Goal: Task Accomplishment & Management: Use online tool/utility

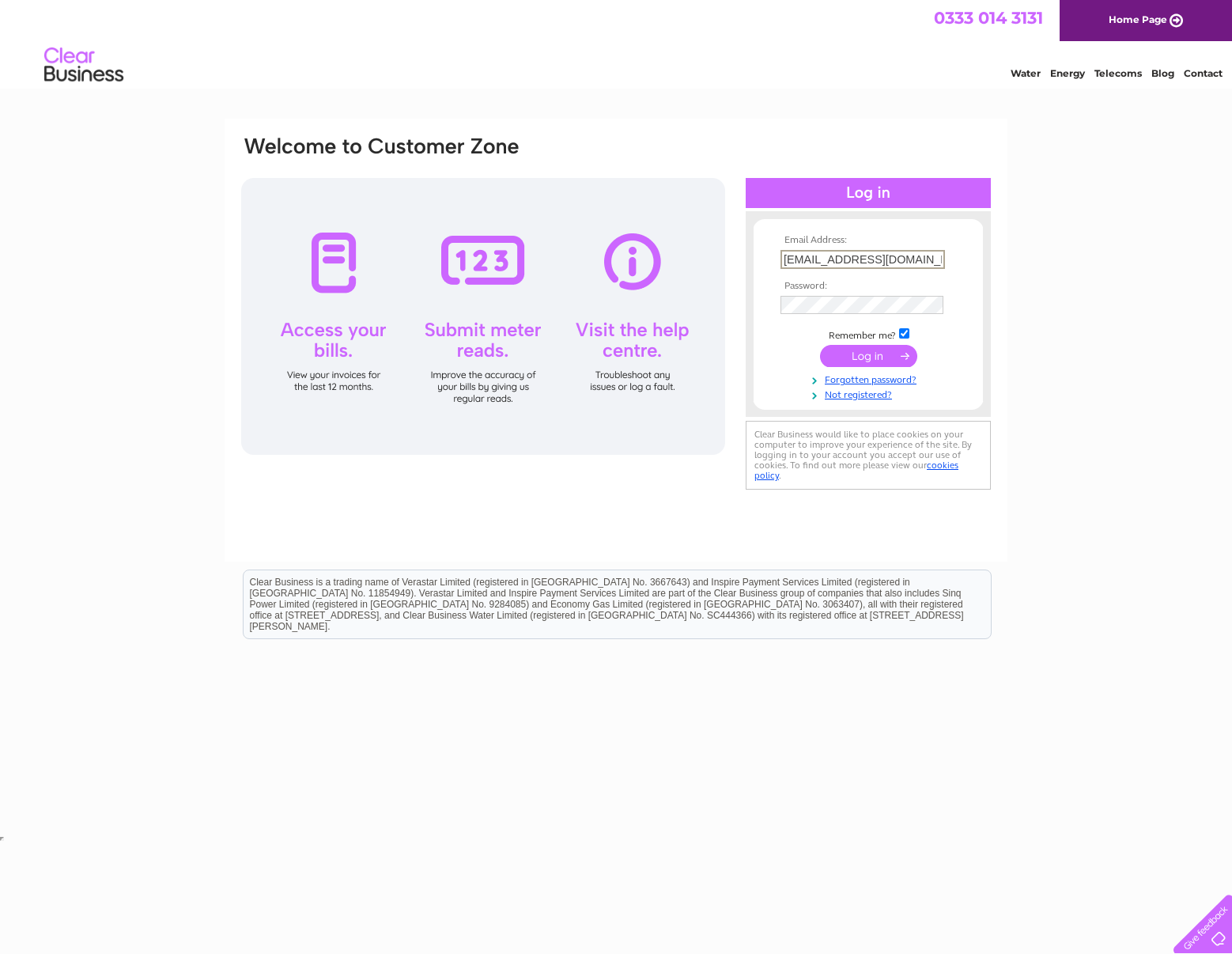
type input "imagina69@gmail.com"
click at [878, 358] on input "submit" at bounding box center [870, 356] width 98 height 22
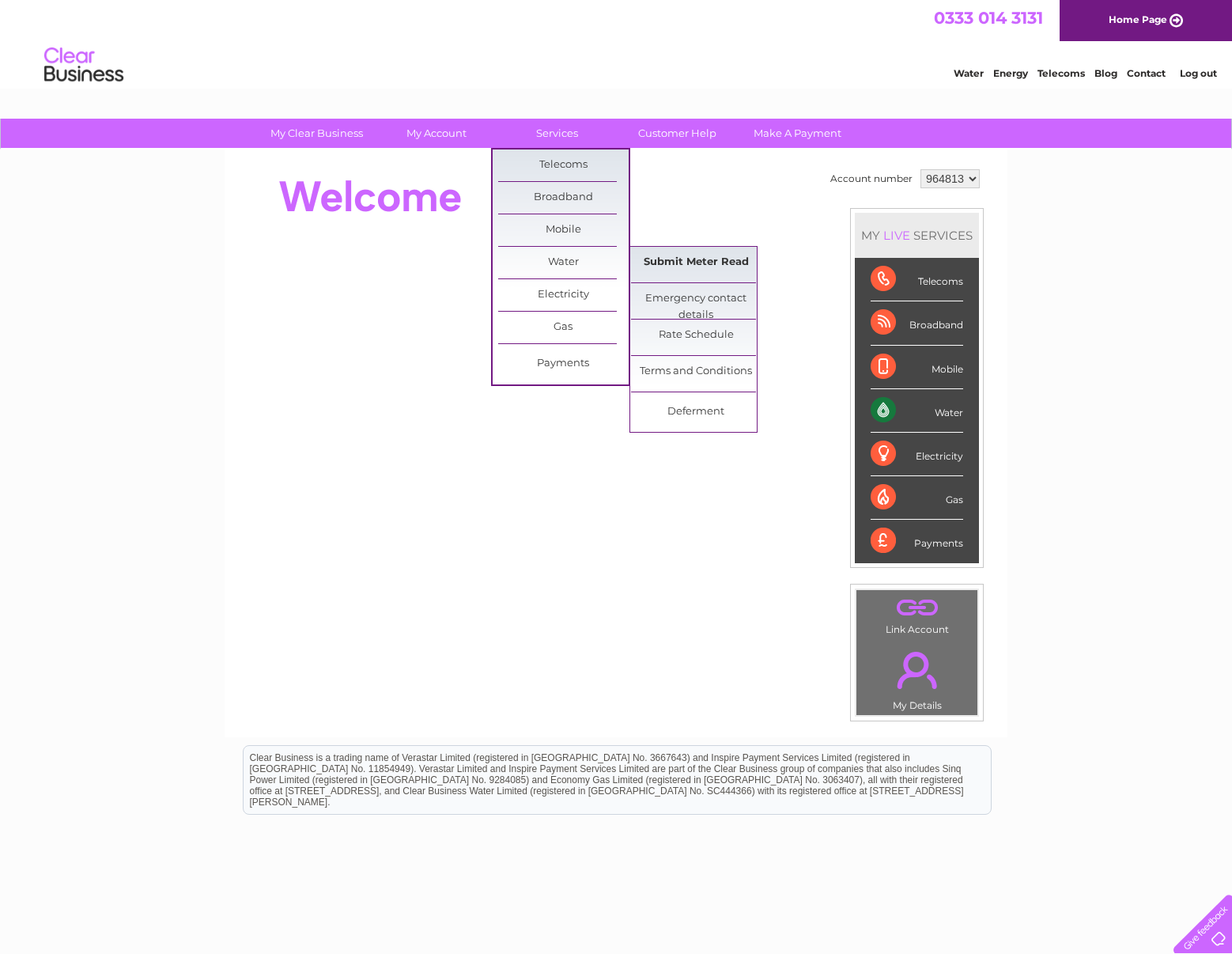
click at [658, 257] on link "Submit Meter Read" at bounding box center [697, 263] width 131 height 31
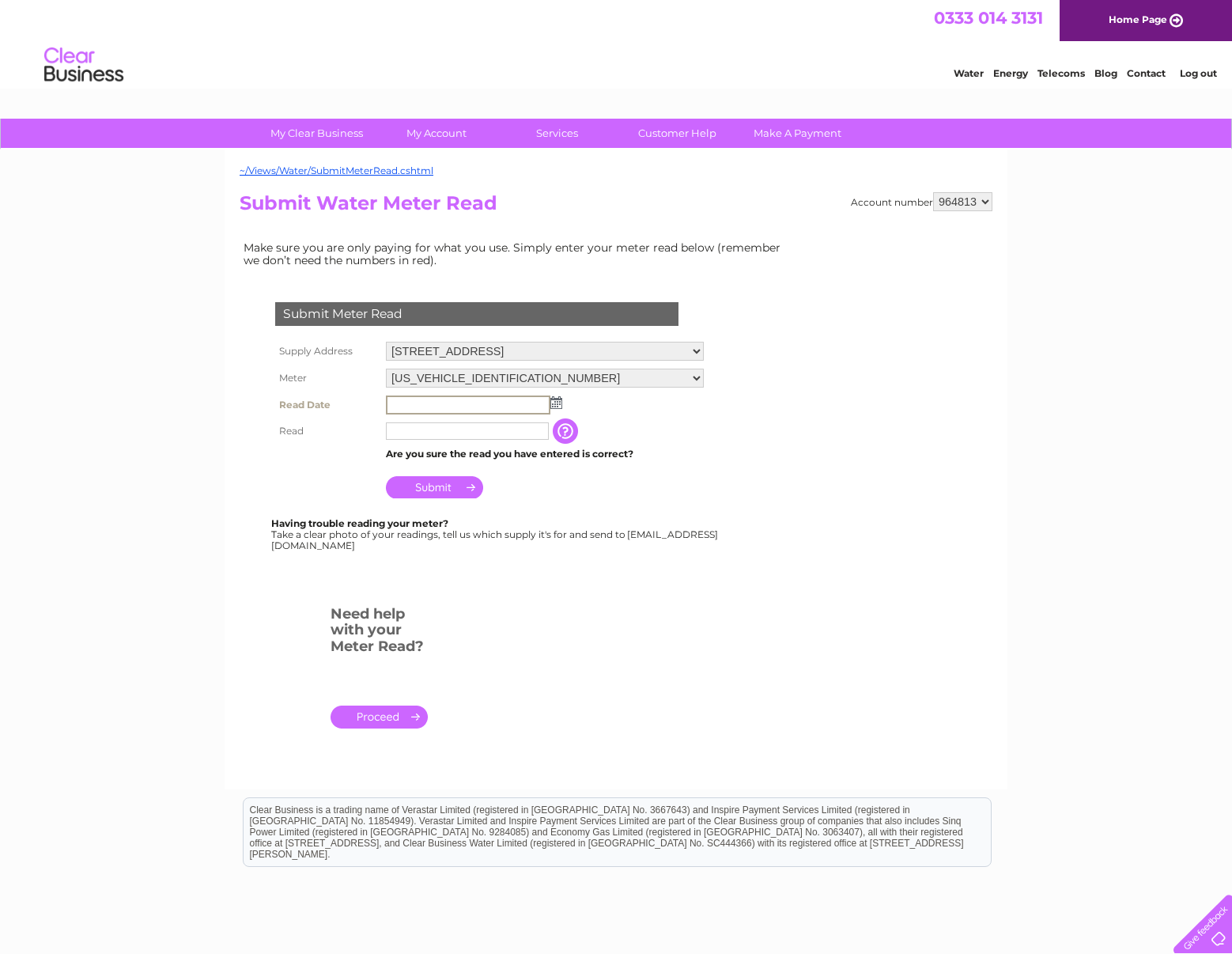
click at [526, 399] on input "text" at bounding box center [468, 405] width 164 height 19
click at [557, 397] on img at bounding box center [555, 402] width 12 height 13
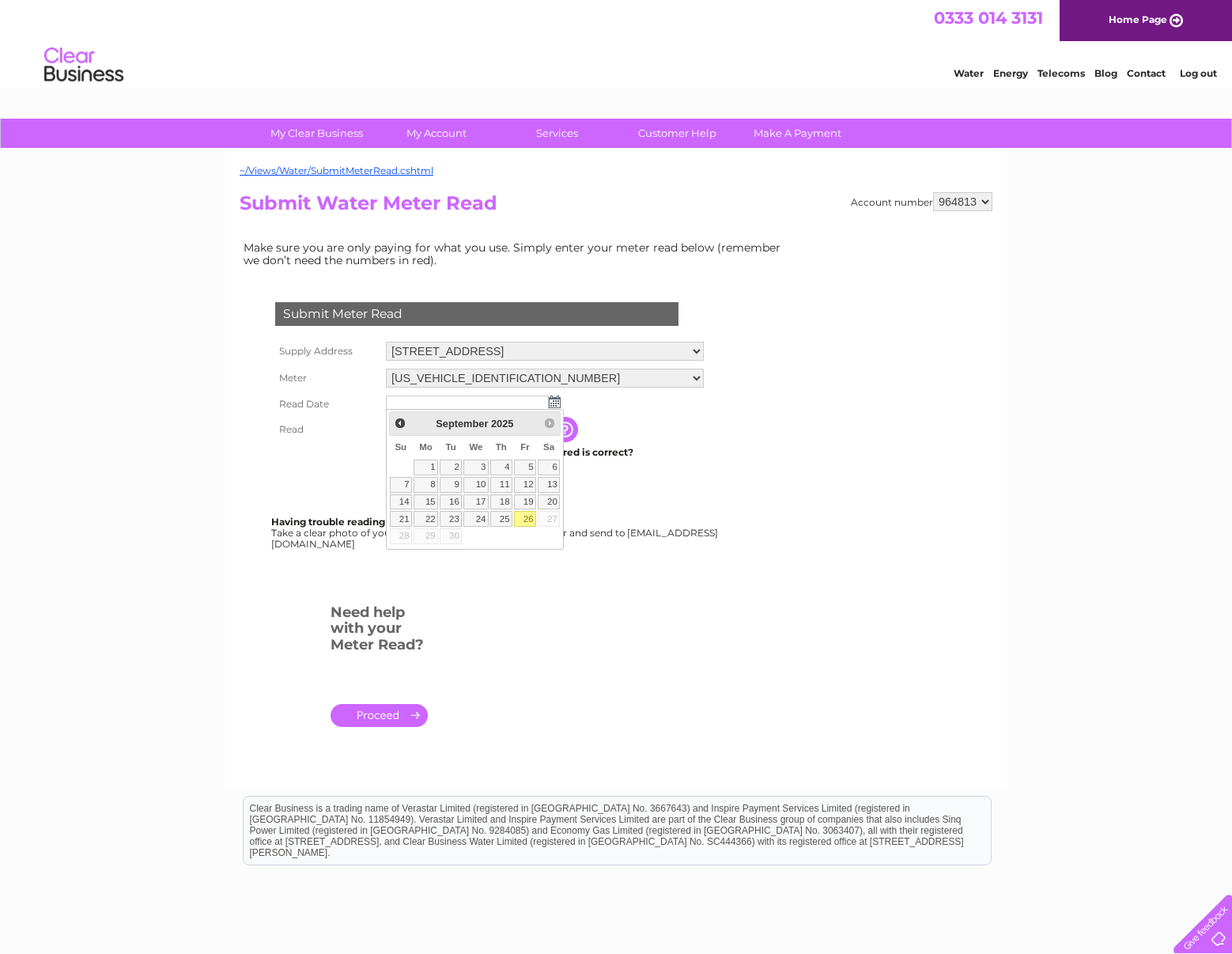
drag, startPoint x: 531, startPoint y: 518, endPoint x: 515, endPoint y: 505, distance: 20.6
click at [531, 518] on link "26" at bounding box center [525, 519] width 22 height 16
type input "2025/09/26"
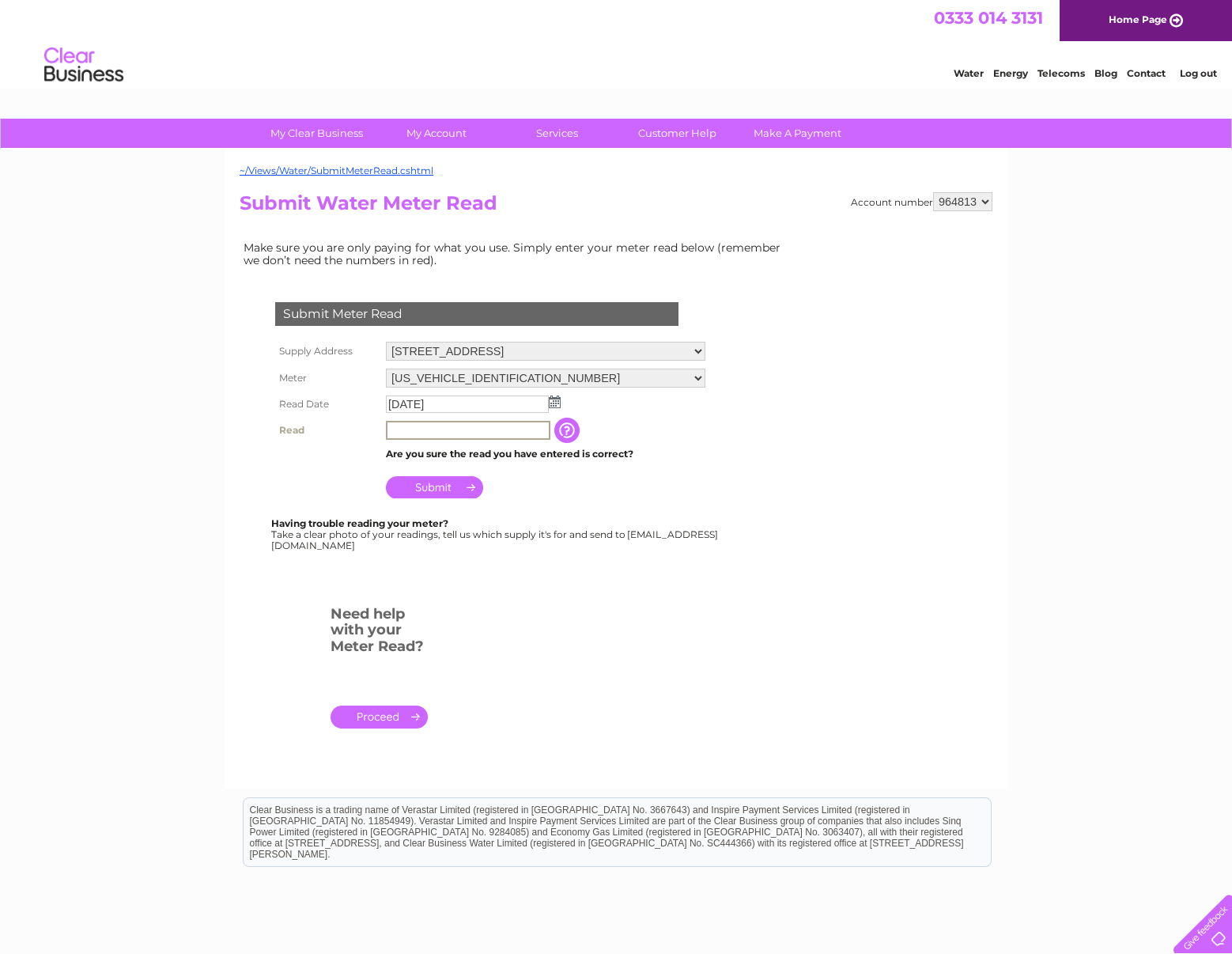
click at [446, 427] on input "text" at bounding box center [468, 430] width 164 height 19
type input "121"
click at [448, 488] on input "Submit" at bounding box center [435, 487] width 98 height 22
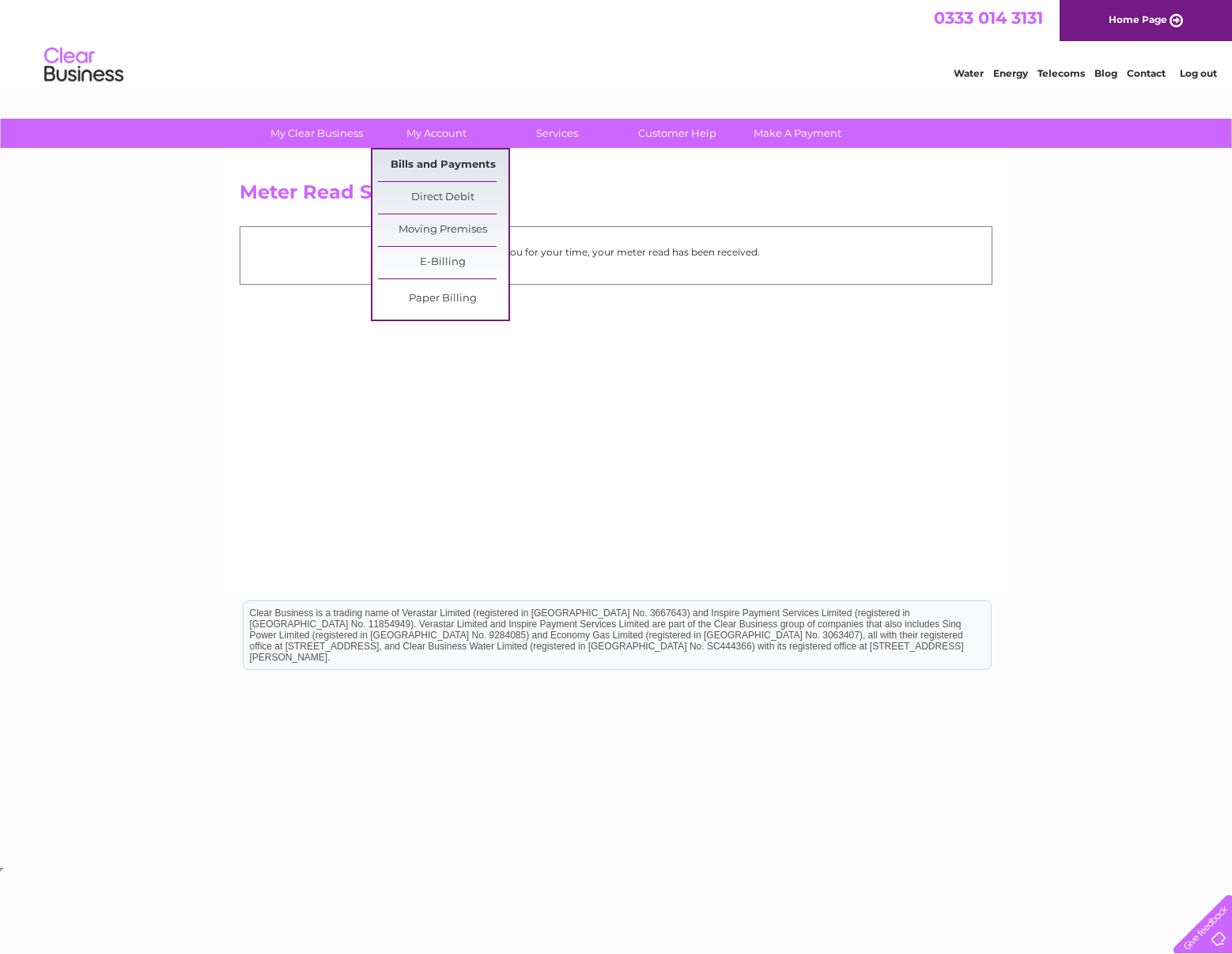
click at [446, 163] on link "Bills and Payments" at bounding box center [444, 165] width 131 height 31
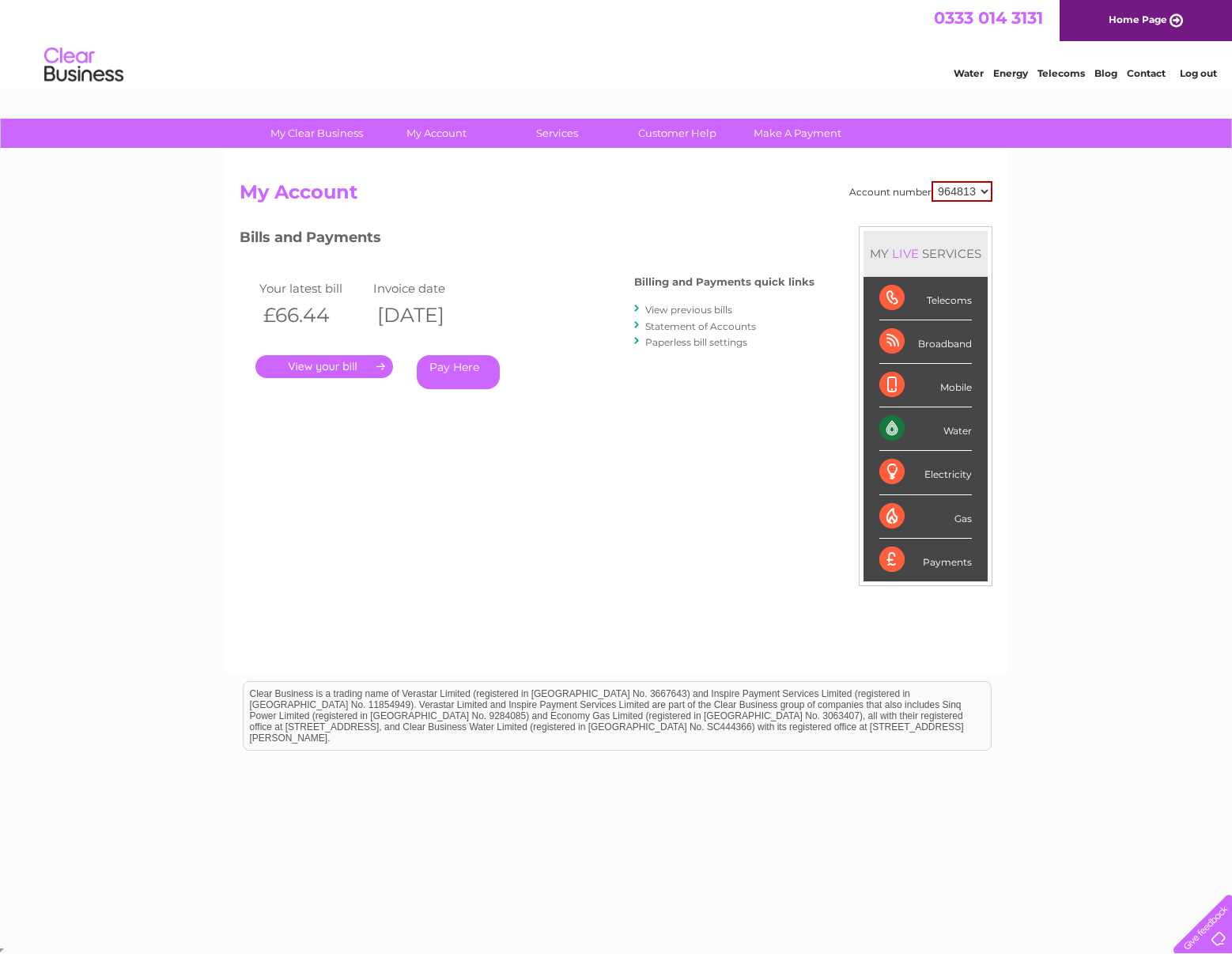
click at [331, 369] on link "." at bounding box center [323, 366] width 138 height 22
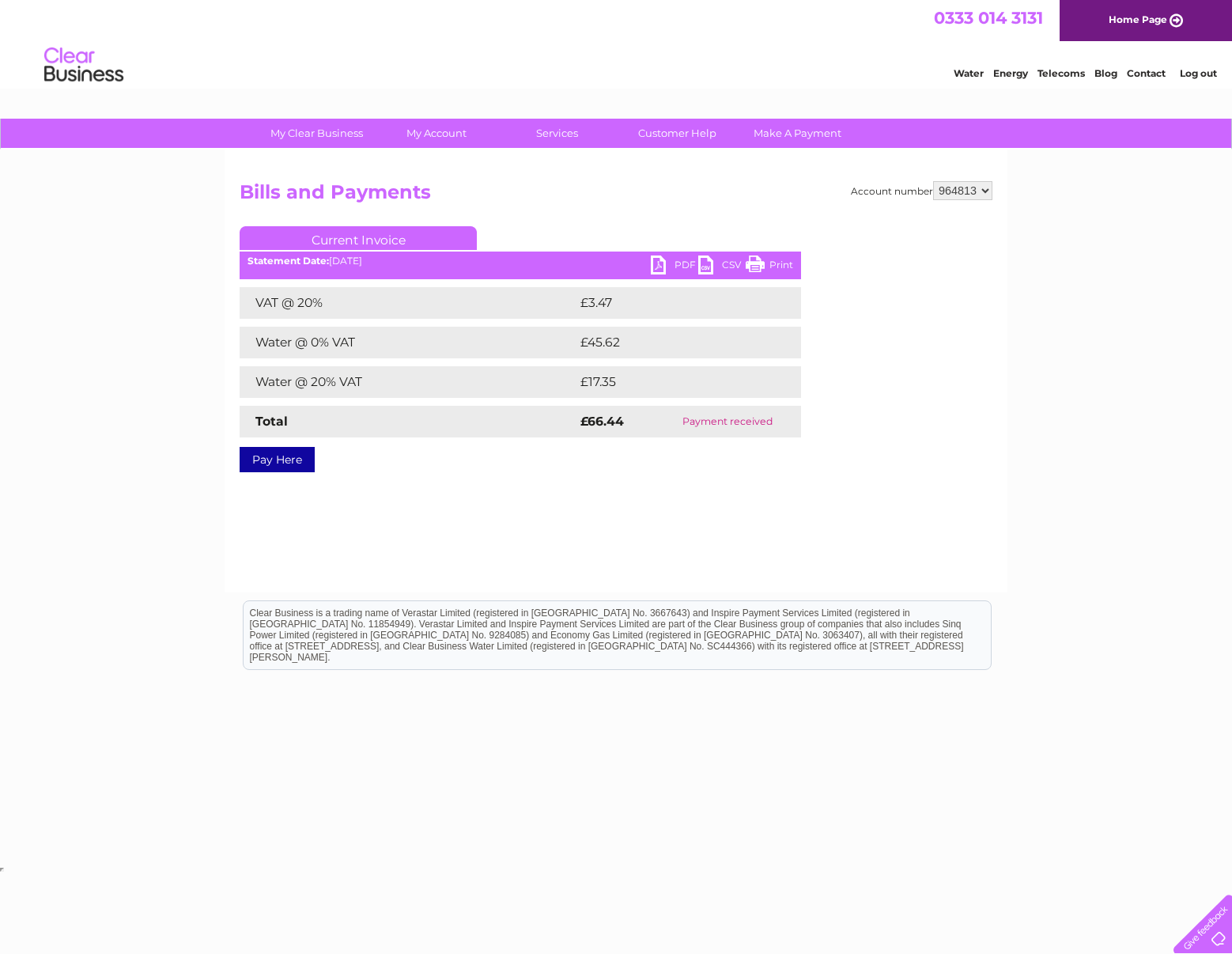
click at [658, 260] on link "PDF" at bounding box center [674, 266] width 48 height 22
drag, startPoint x: 714, startPoint y: 189, endPoint x: 720, endPoint y: 182, distance: 9.2
click at [714, 189] on h2 "Bills and Payments" at bounding box center [616, 195] width 753 height 30
